Goal: Check status: Check status

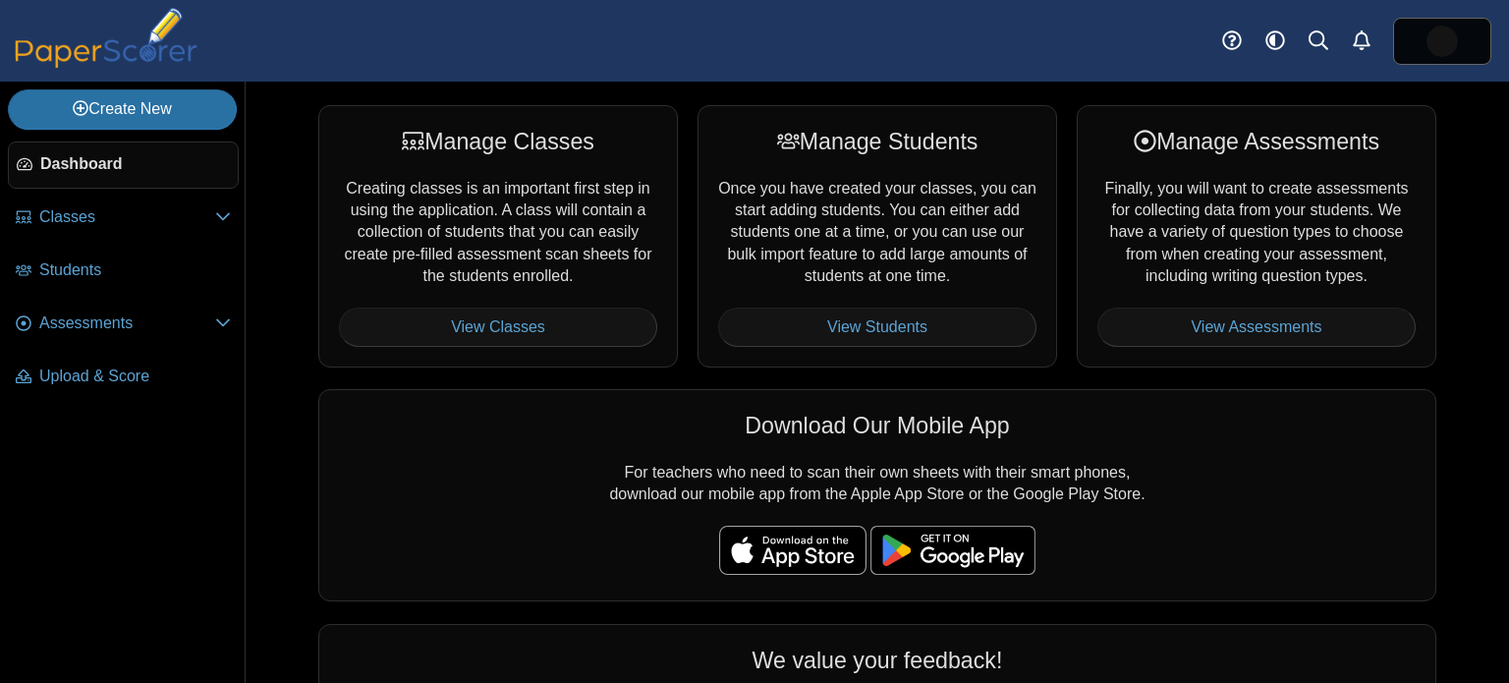
click at [1265, 347] on div "Manage Assessments Finally, you will want to create assessments for collecting …" at bounding box center [1257, 236] width 360 height 262
click at [1270, 311] on link "View Assessments" at bounding box center [1256, 326] width 318 height 39
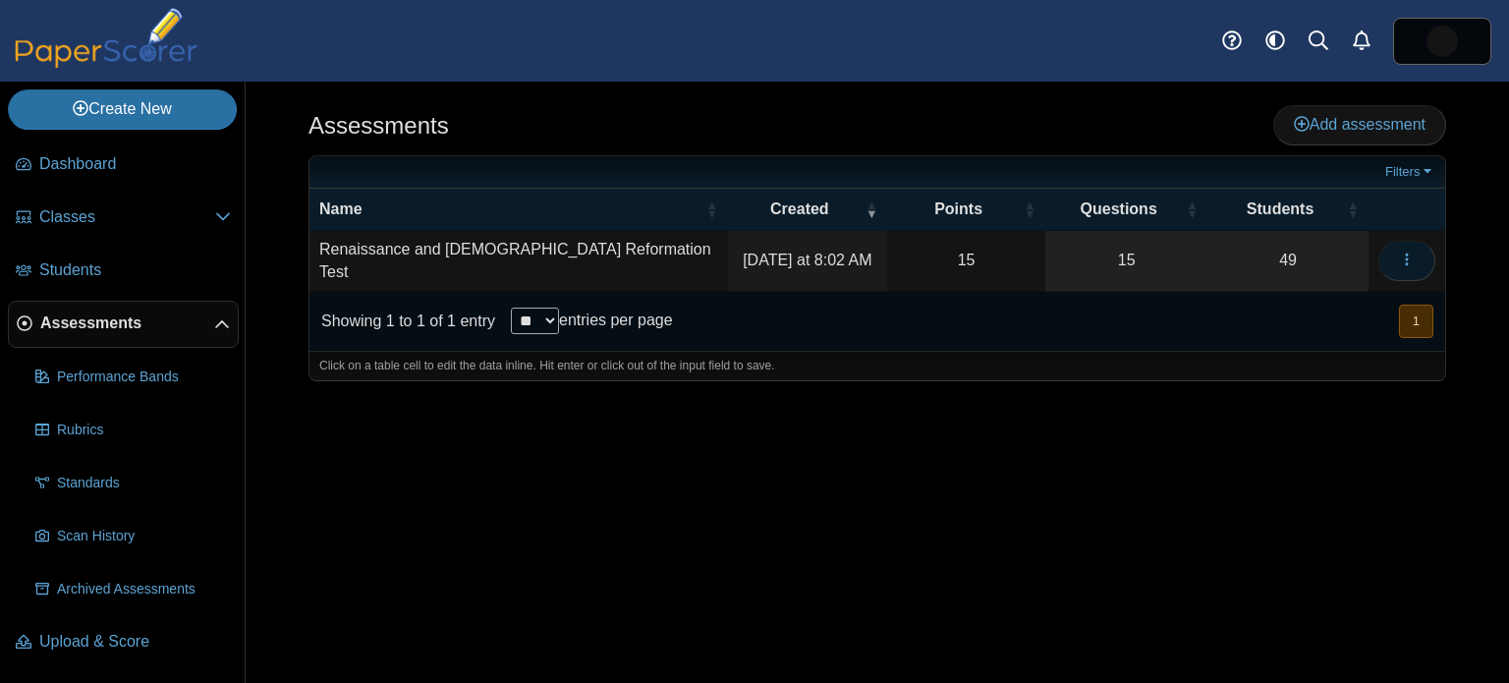
click at [1402, 246] on button "button" at bounding box center [1406, 260] width 57 height 39
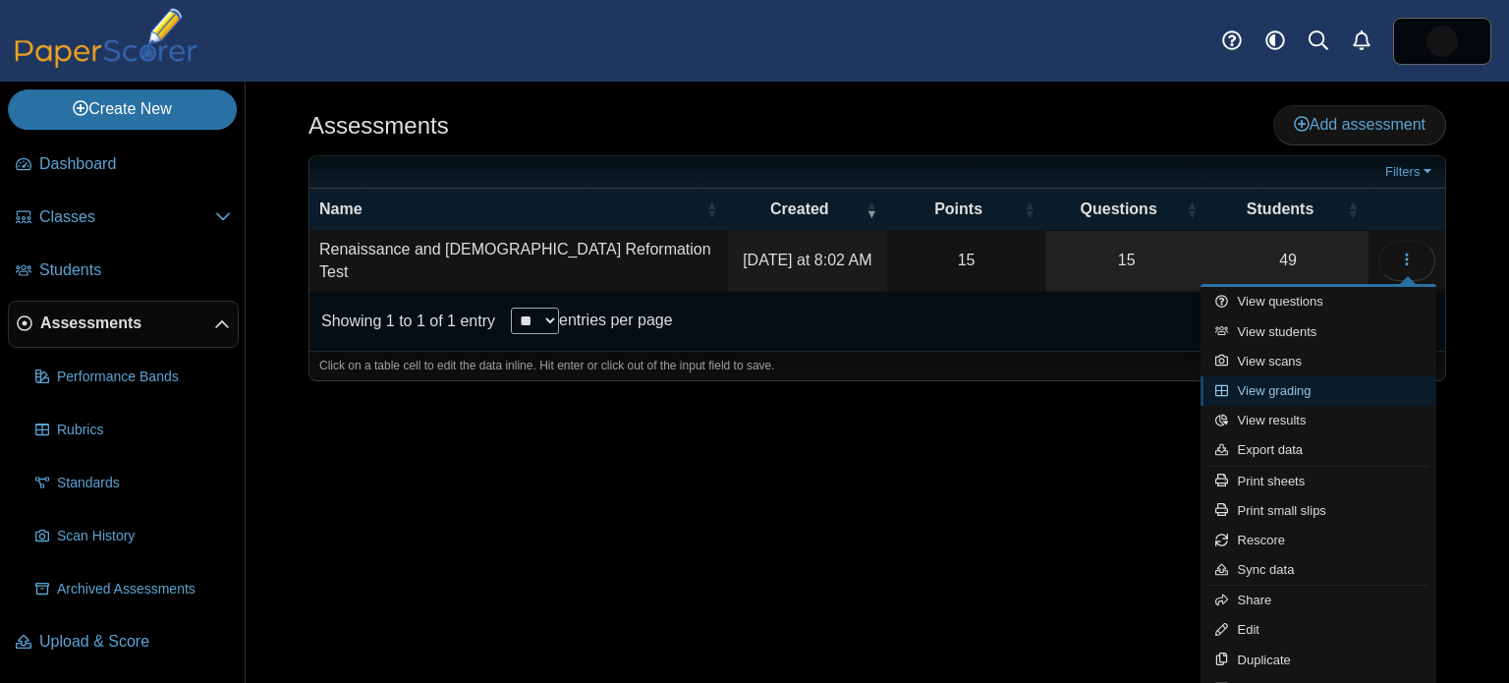
click at [1328, 387] on link "View grading" at bounding box center [1318, 390] width 236 height 29
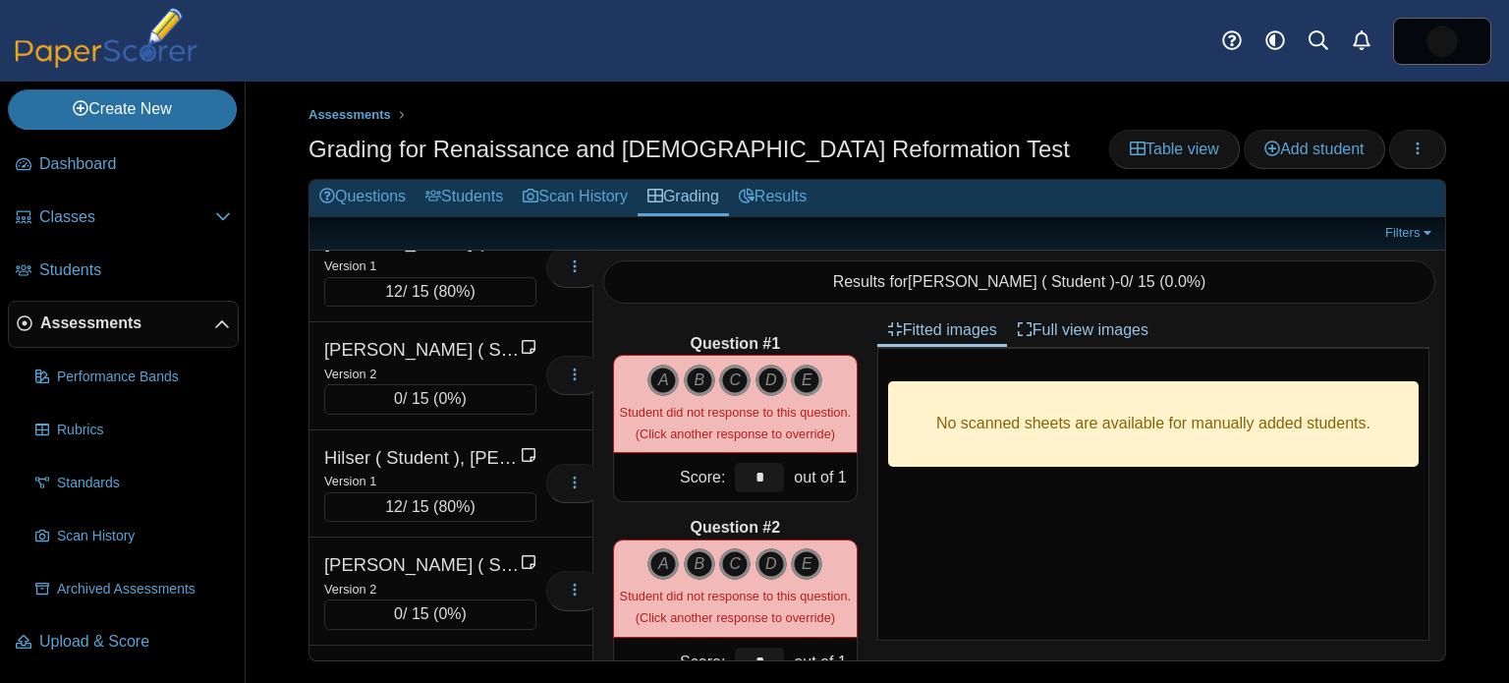
scroll to position [1758, 0]
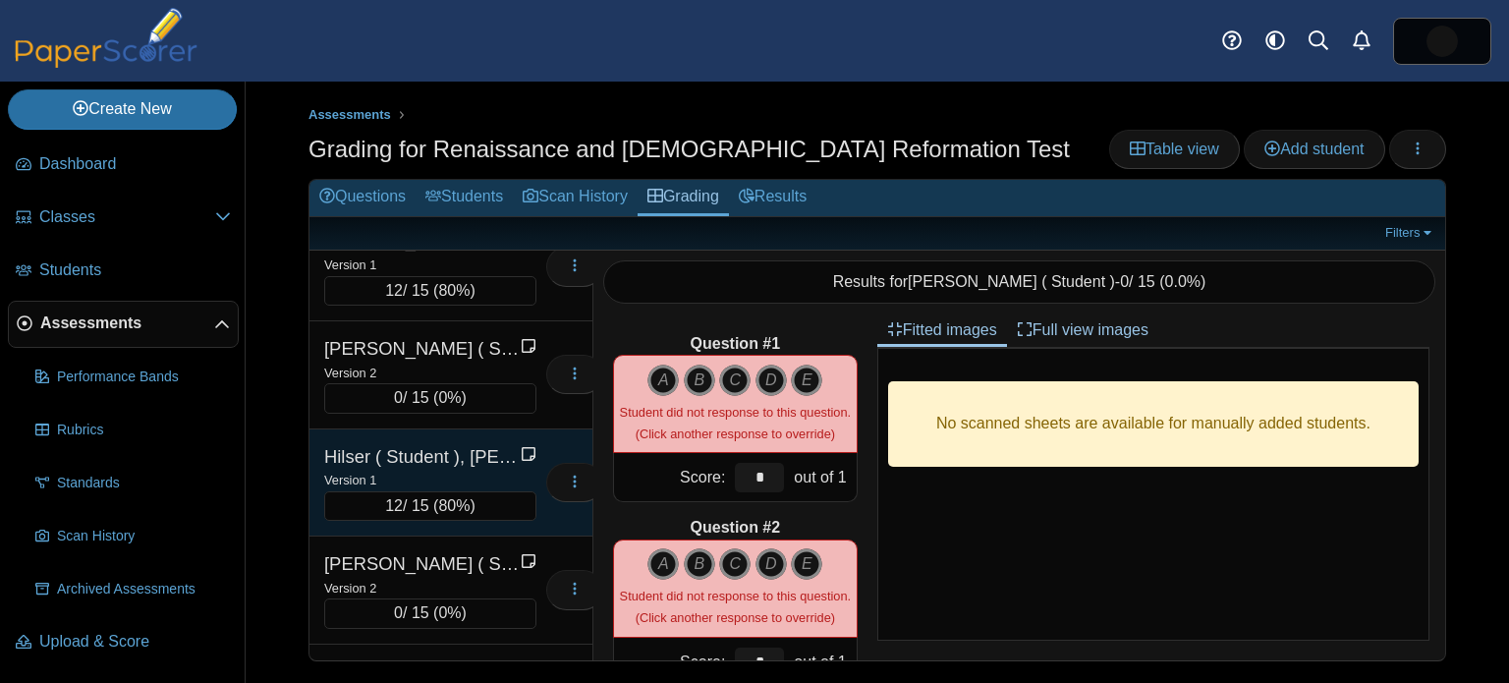
click at [417, 444] on div "Hilser ( Student ), Katelyn" at bounding box center [422, 457] width 196 height 26
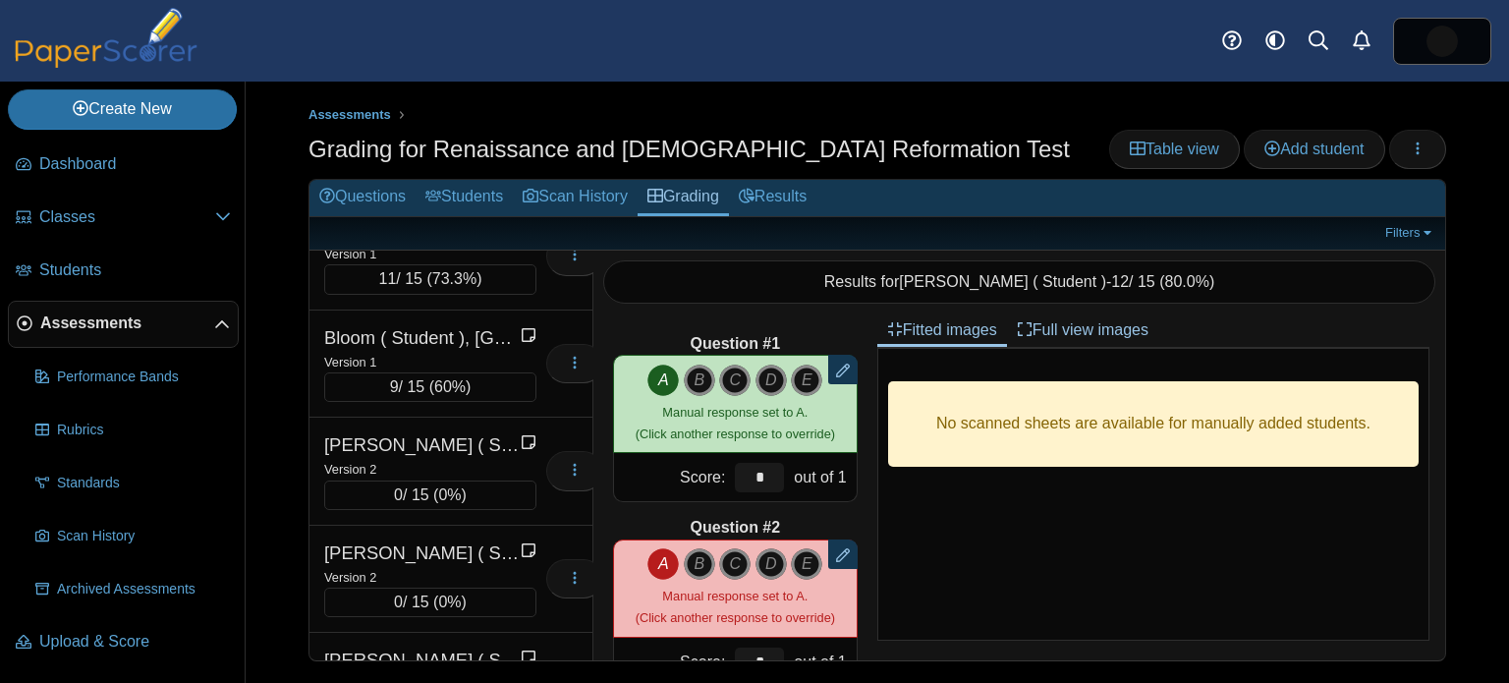
scroll to position [0, 0]
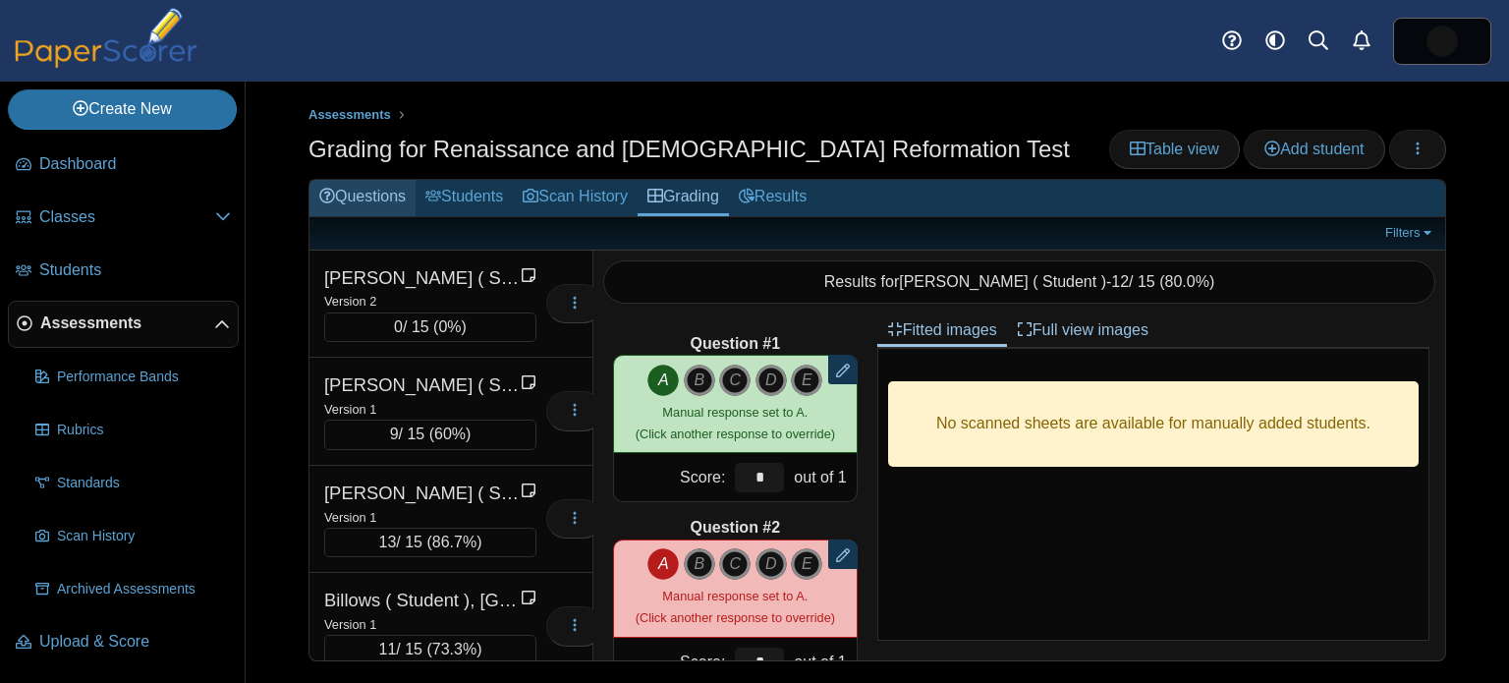
click at [363, 193] on link "Questions" at bounding box center [362, 198] width 106 height 36
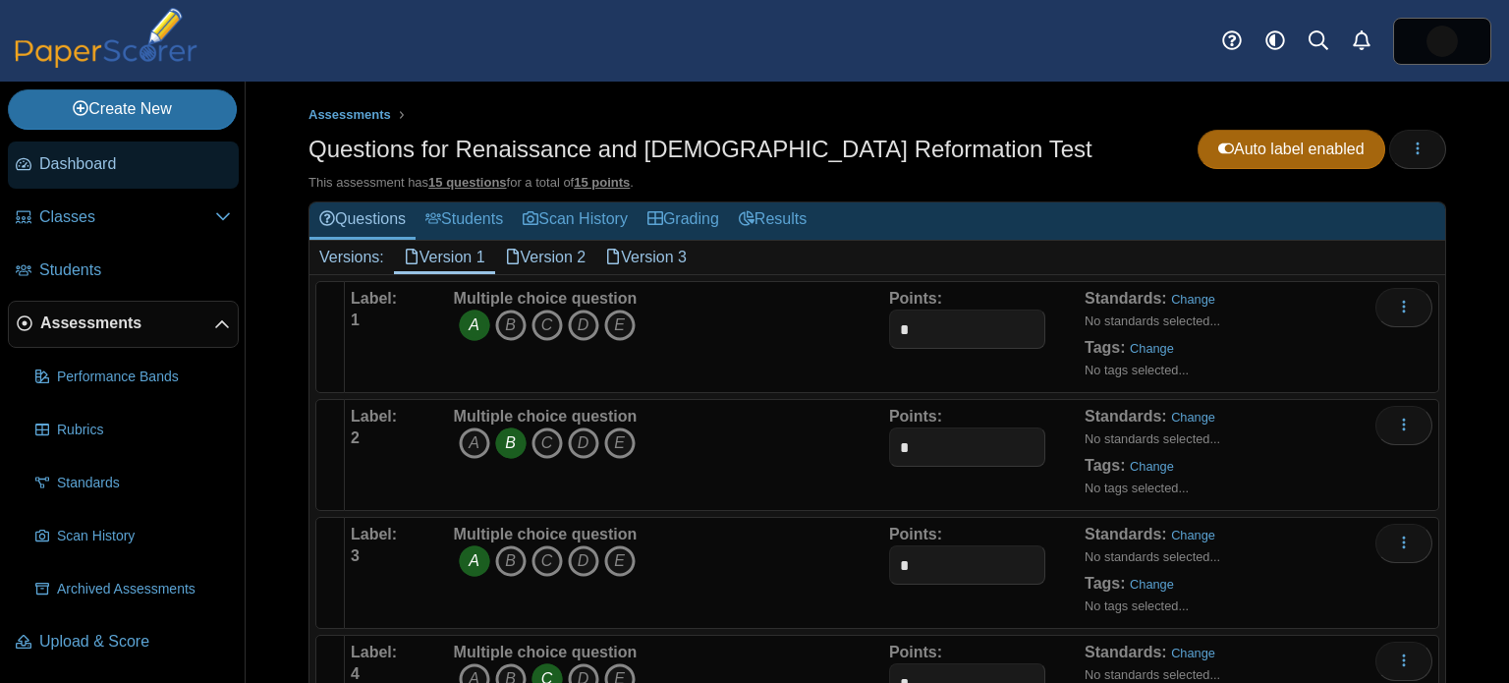
click at [162, 153] on span "Dashboard" at bounding box center [135, 164] width 192 height 22
